Goal: Complete application form

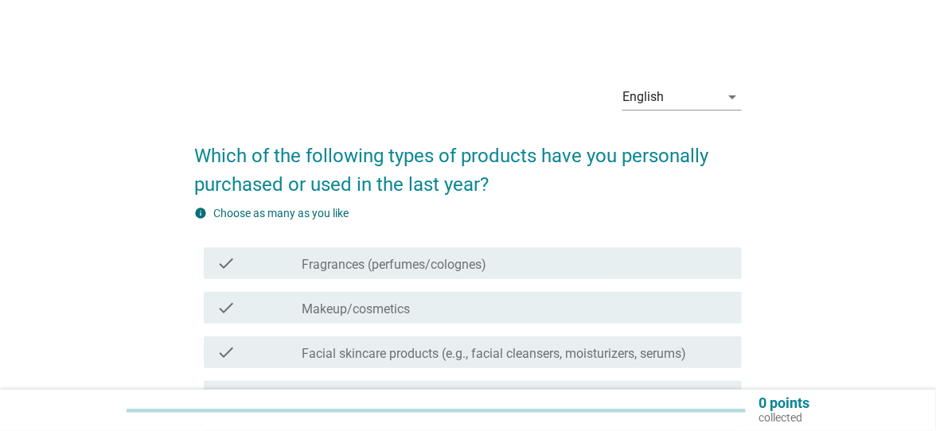
click at [718, 110] on div "English arrow_drop_down" at bounding box center [681, 96] width 119 height 25
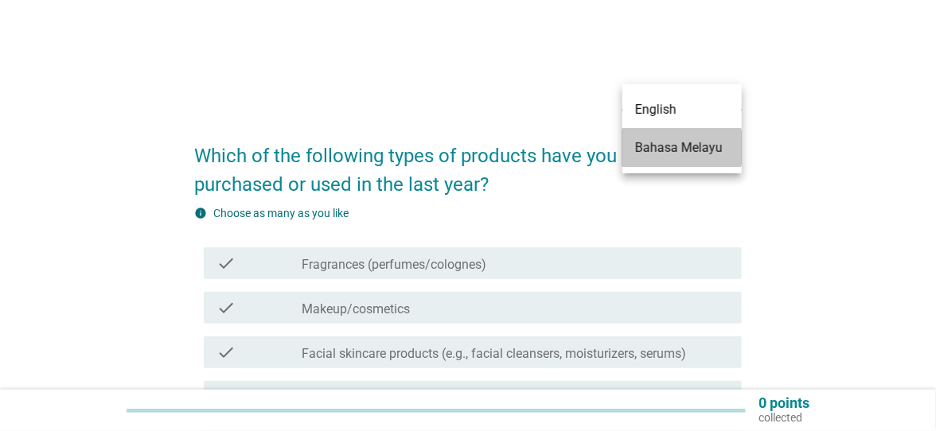
click at [715, 144] on div "Bahasa Melayu" at bounding box center [682, 147] width 94 height 19
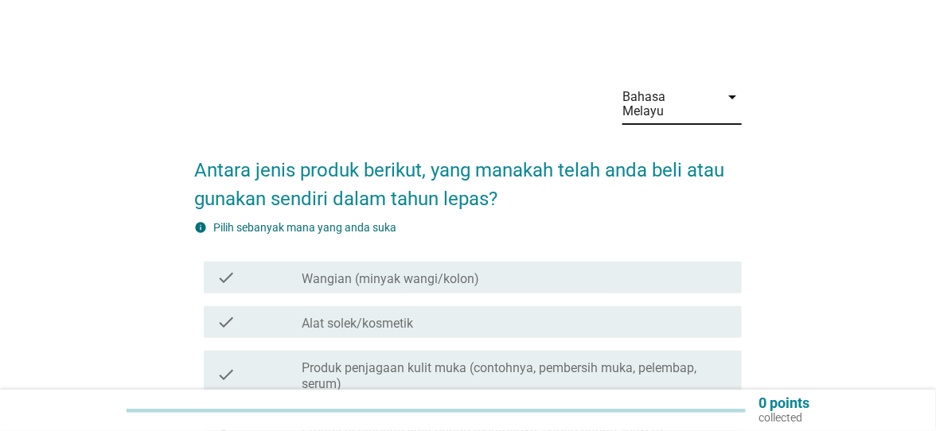
click at [690, 268] on div "check_box_outline_blank Wangian (minyak wangi/kolon)" at bounding box center [515, 277] width 427 height 19
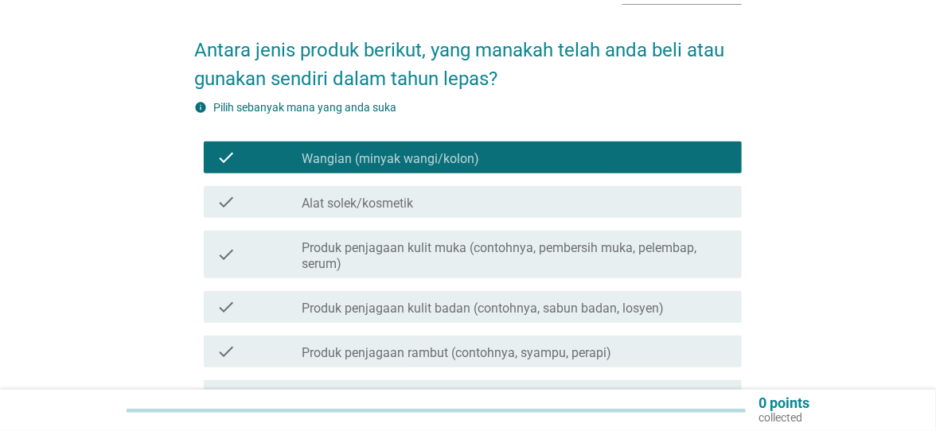
scroll to position [123, 0]
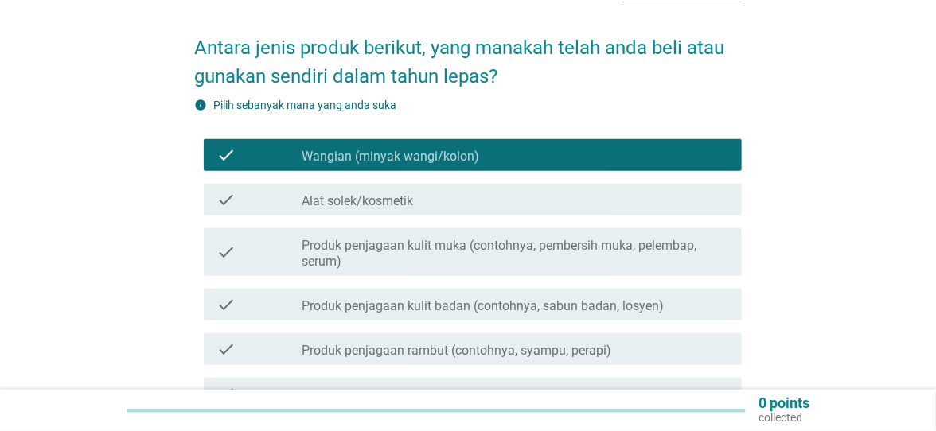
click at [704, 195] on div "check check_box_outline_blank Alat solek/kosmetik" at bounding box center [473, 200] width 538 height 32
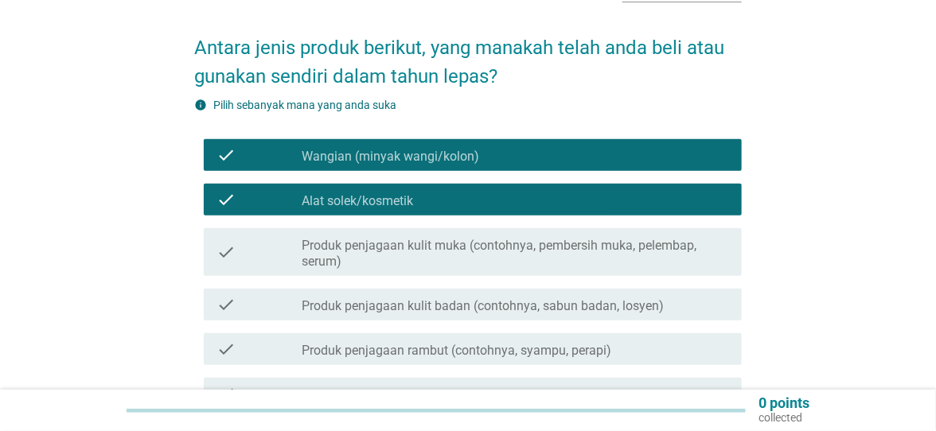
click at [702, 295] on div "check_box_outline_blank Produk penjagaan kulit badan (contohnya, sabun badan, l…" at bounding box center [515, 304] width 427 height 19
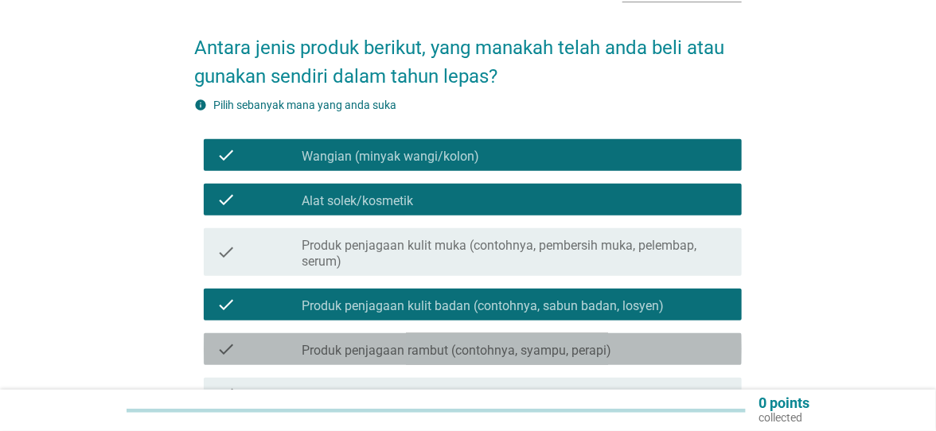
click at [689, 340] on div "check_box_outline_blank Produk penjagaan rambut (contohnya, syampu, perapi)" at bounding box center [515, 349] width 427 height 19
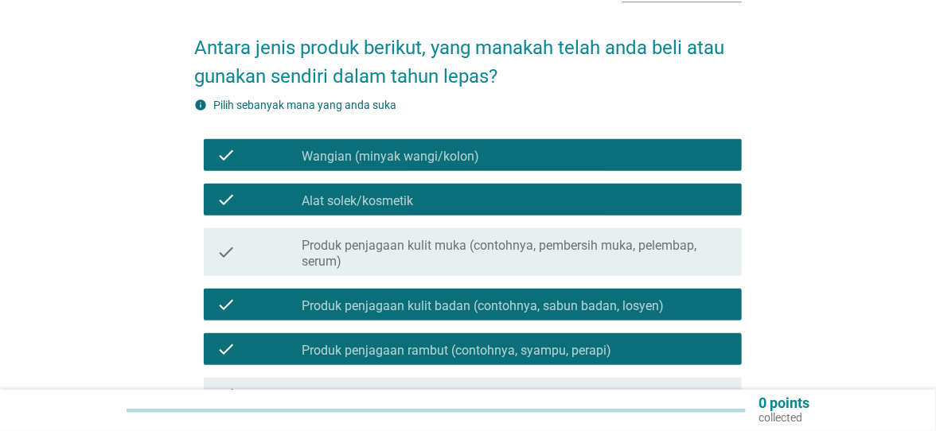
click at [705, 243] on label "Produk penjagaan kulit muka (contohnya, pembersih muka, pelembap, serum)" at bounding box center [515, 254] width 427 height 32
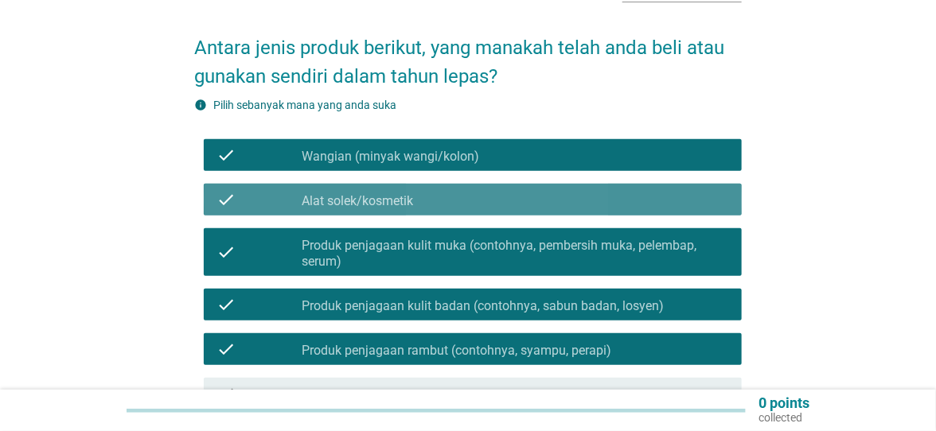
click at [698, 190] on div "check_box_outline_blank Alat solek/kosmetik" at bounding box center [515, 199] width 427 height 19
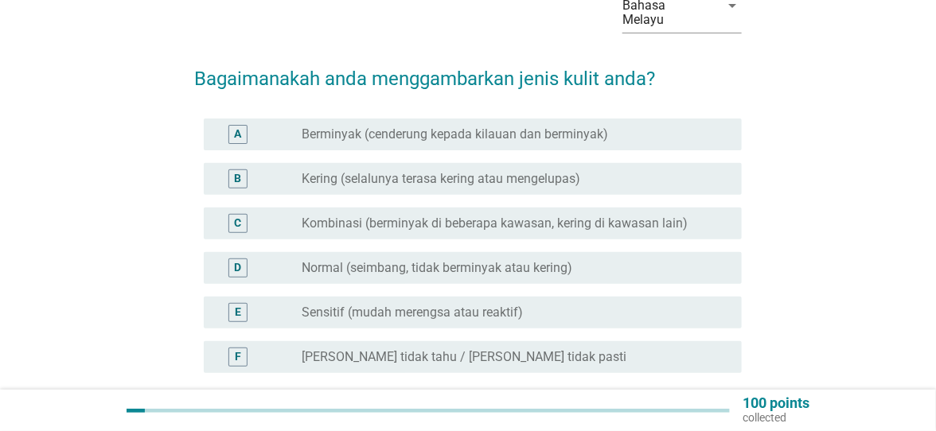
scroll to position [96, 0]
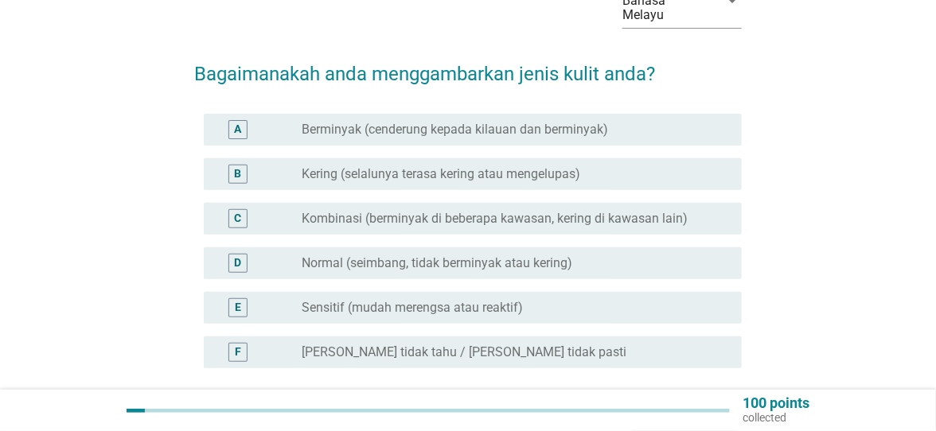
click at [666, 122] on div "radio_button_unchecked Berminyak (cenderung kepada kilauan dan berminyak)" at bounding box center [509, 130] width 415 height 16
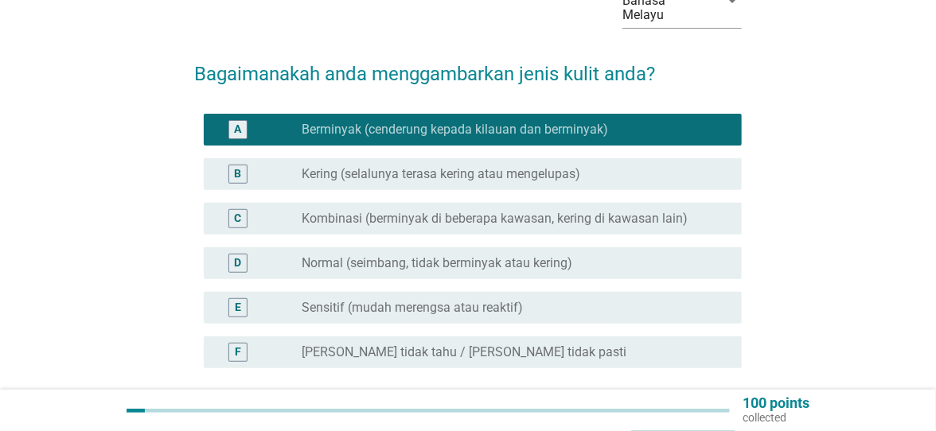
click at [710, 211] on div "radio_button_unchecked Kombinasi (berminyak di beberapa kawasan, kering di kawa…" at bounding box center [509, 219] width 415 height 16
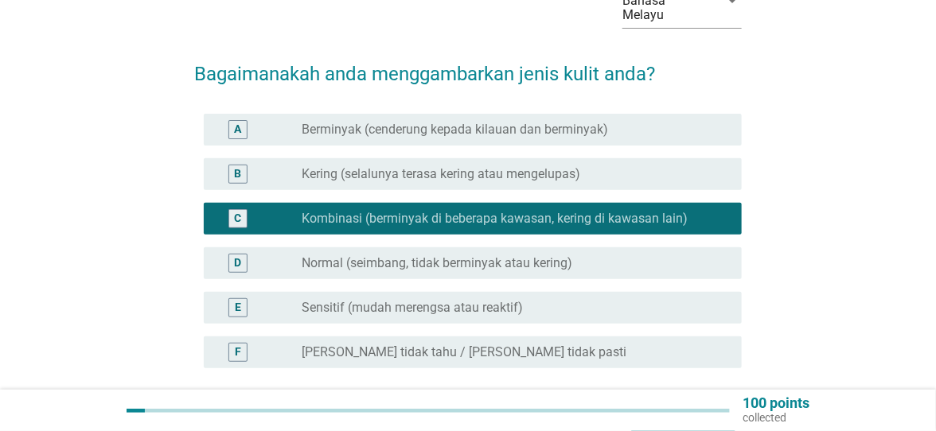
click at [696, 122] on div "radio_button_unchecked Berminyak (cenderung kepada kilauan dan berminyak)" at bounding box center [509, 130] width 415 height 16
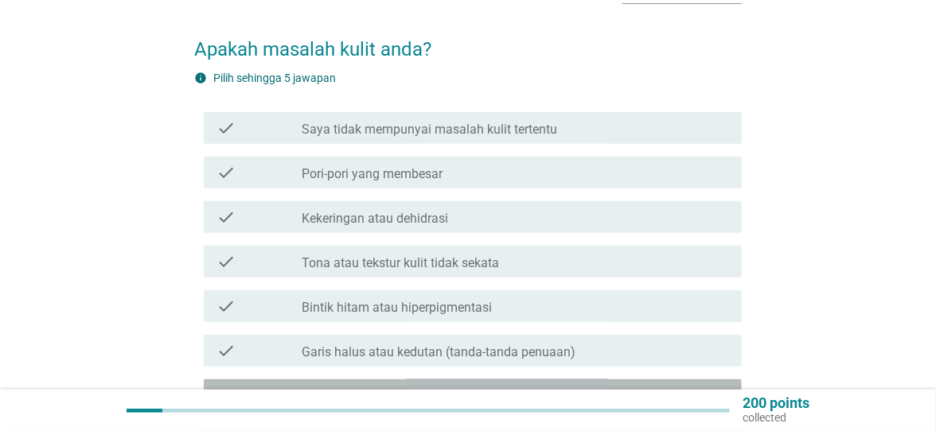
scroll to position [133, 0]
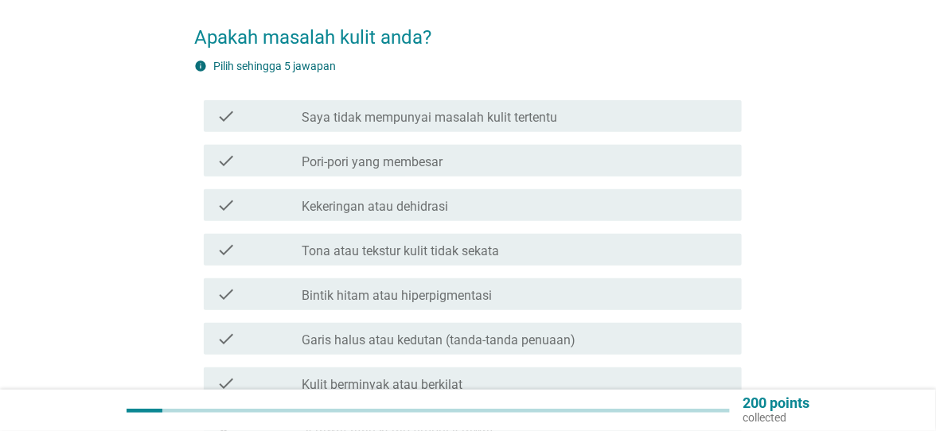
click at [519, 425] on div "check check_box_outline_blank Jerawat atau kerap timbul jerawat" at bounding box center [473, 428] width 538 height 32
click at [549, 374] on div "check_box_outline_blank Kulit berminyak atau berkilat" at bounding box center [515, 383] width 427 height 19
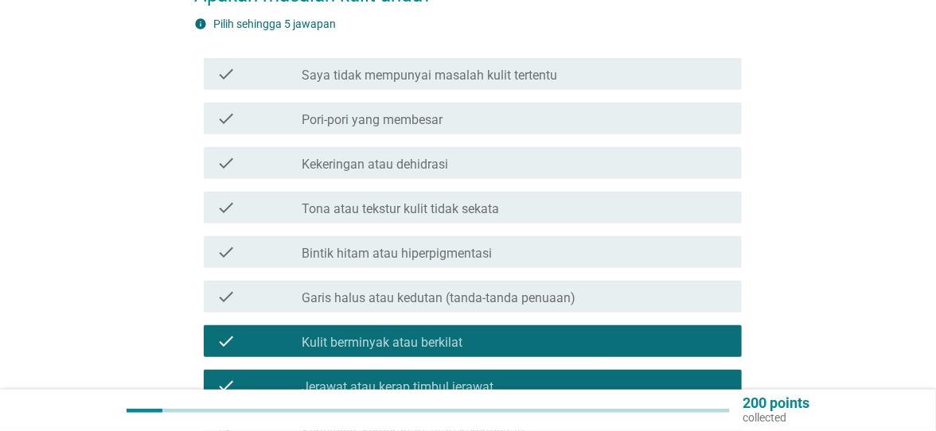
scroll to position [176, 0]
